Goal: Find specific page/section: Find specific page/section

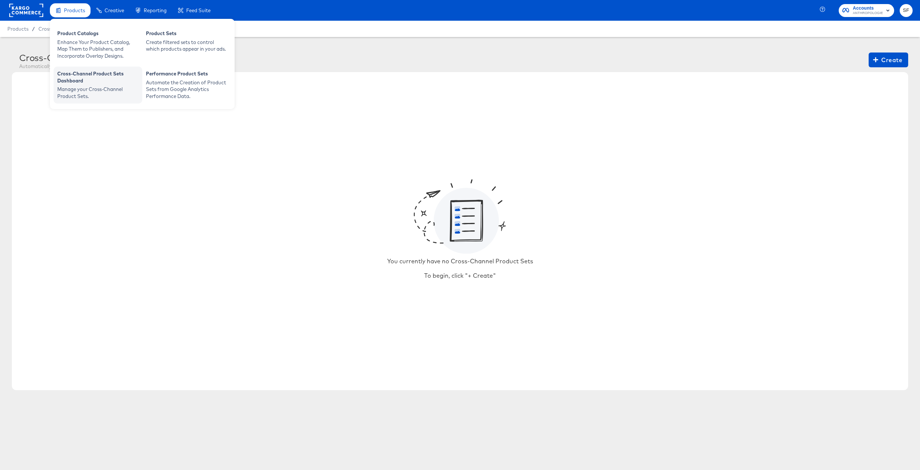
click at [76, 83] on div "Cross-Channel Product Sets Dashboard" at bounding box center [97, 78] width 81 height 16
click at [179, 79] on div "Automate the Creation of Product Sets from Google Analytics Performance Data." at bounding box center [186, 89] width 81 height 21
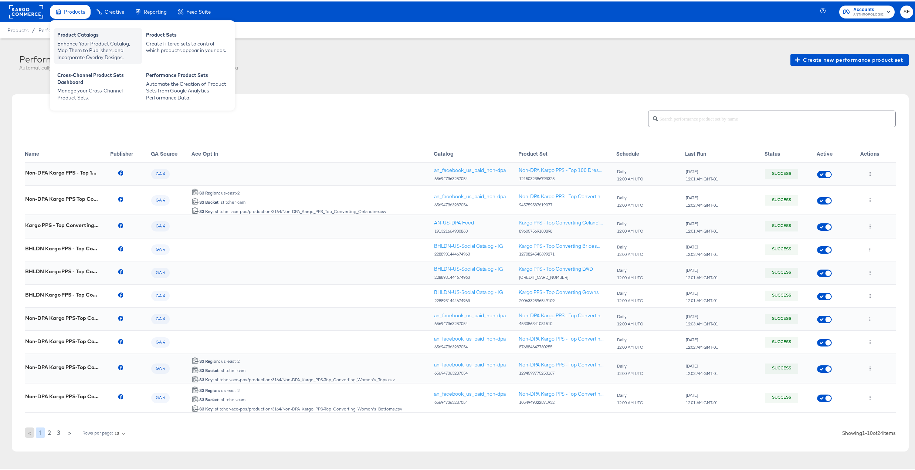
click at [77, 42] on div "Enhance Your Product Catalog, Map Them to Publishers, and Incorporate Overlay D…" at bounding box center [97, 49] width 81 height 21
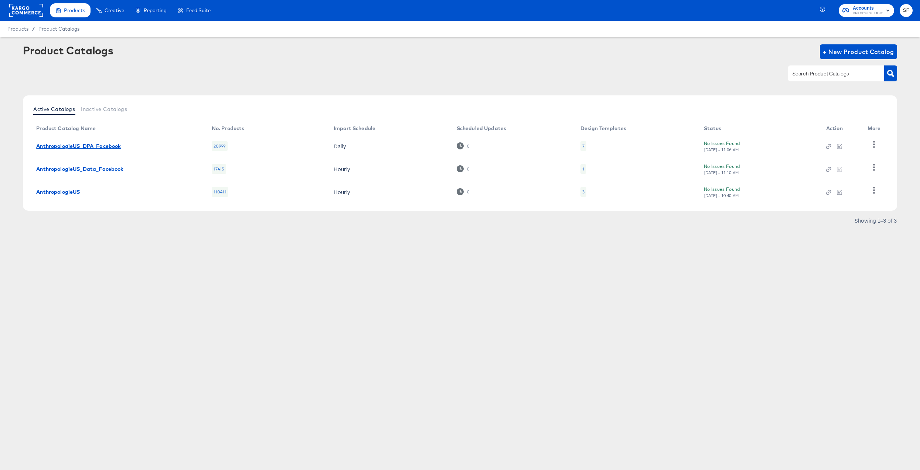
click at [85, 145] on link "AnthropologieUS_DPA_Facebook" at bounding box center [78, 146] width 85 height 6
drag, startPoint x: 127, startPoint y: 147, endPoint x: 37, endPoint y: 145, distance: 89.8
click at [37, 145] on div "AnthropologieUS_DPA_Facebook" at bounding box center [116, 146] width 161 height 6
copy link "AnthropologieUS_DPA_Facebook"
